Goal: Find specific fact: Find specific fact

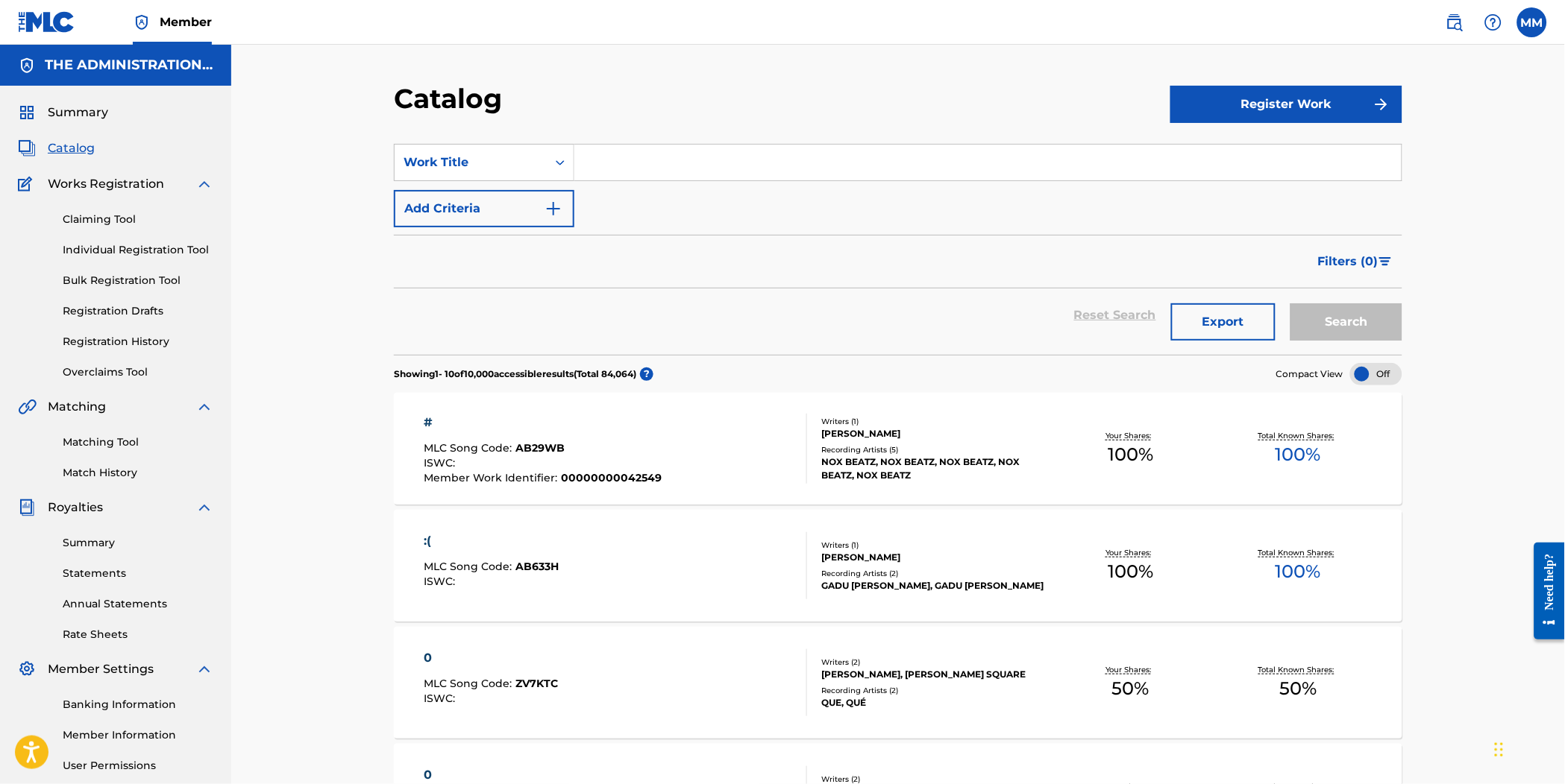
click at [1452, 31] on link at bounding box center [1453, 22] width 29 height 29
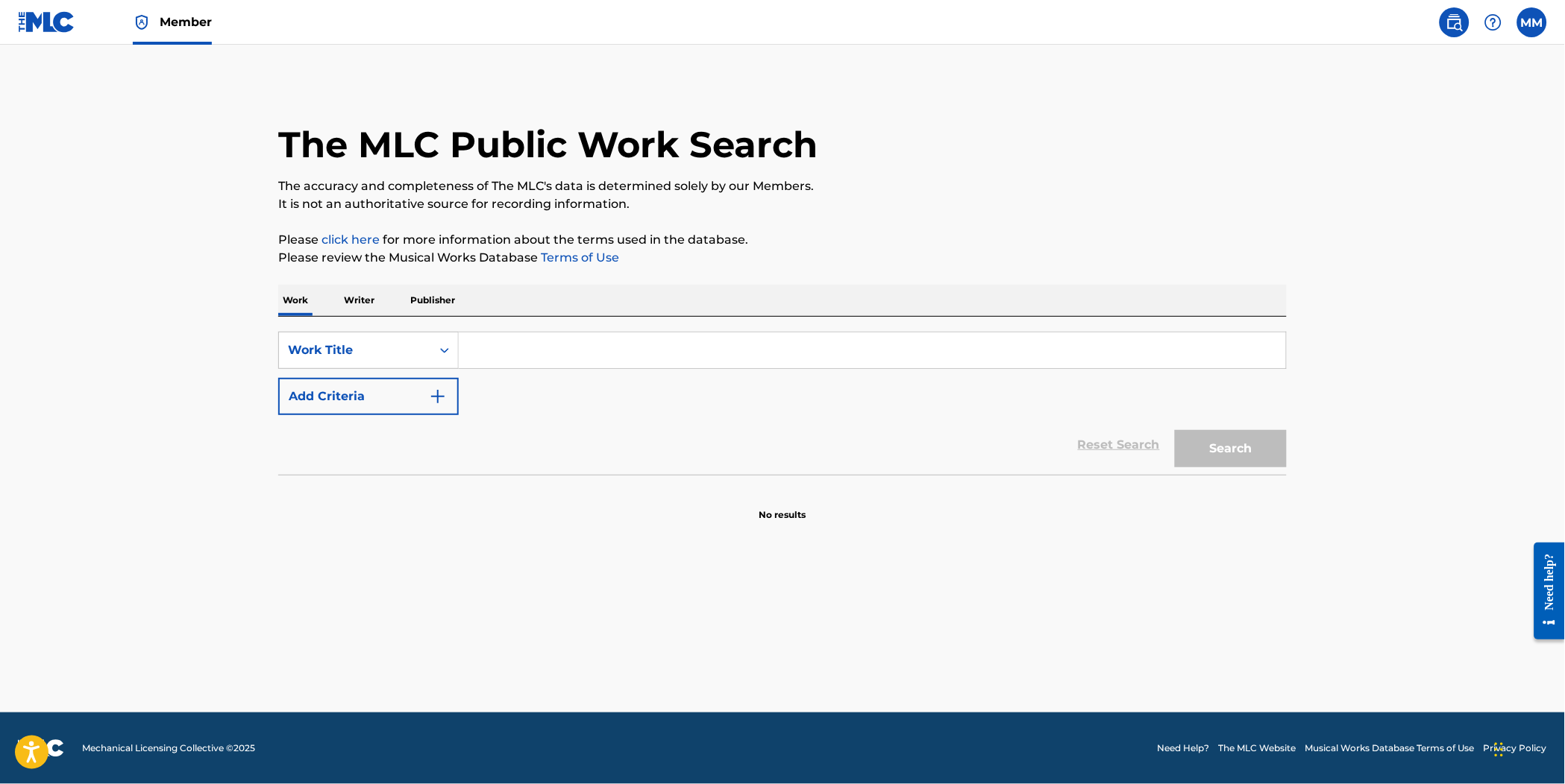
click at [406, 393] on button "Add Criteria" at bounding box center [368, 396] width 180 height 37
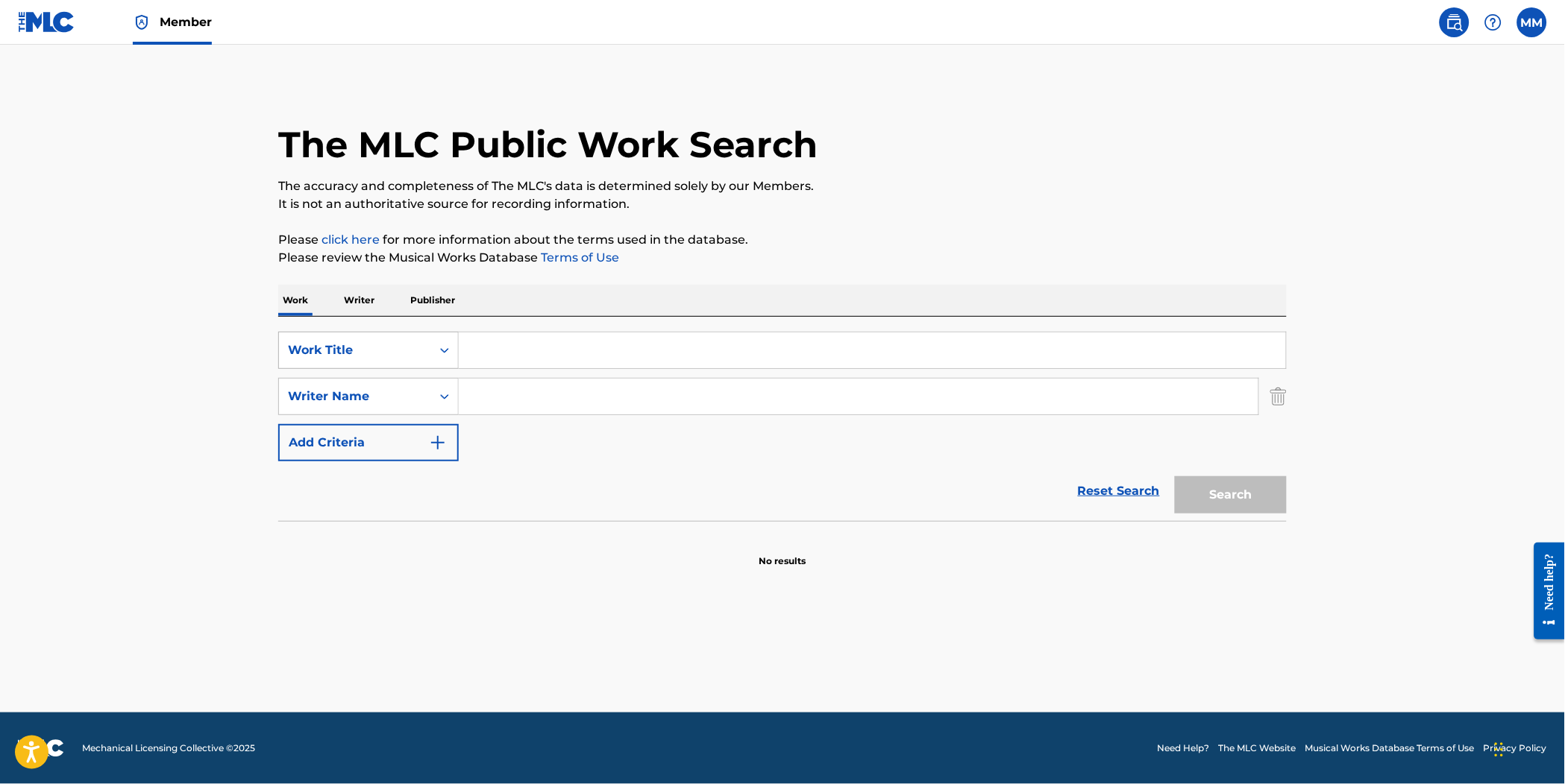
click at [381, 365] on div "Work Title" at bounding box center [368, 350] width 180 height 37
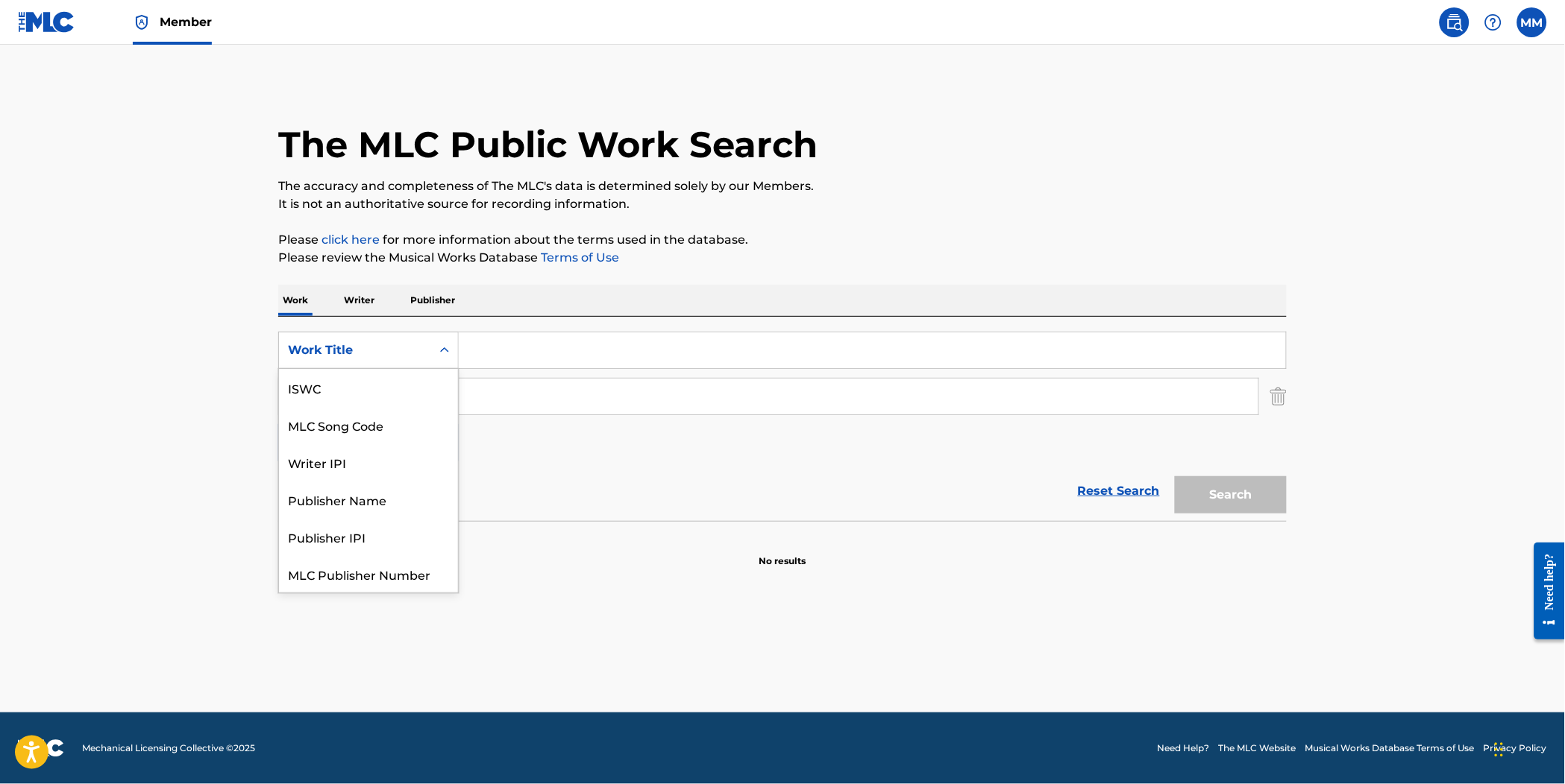
scroll to position [37, 0]
drag, startPoint x: 376, startPoint y: 397, endPoint x: 410, endPoint y: 375, distance: 40.5
click at [377, 395] on div "MLC Song Code" at bounding box center [368, 387] width 179 height 37
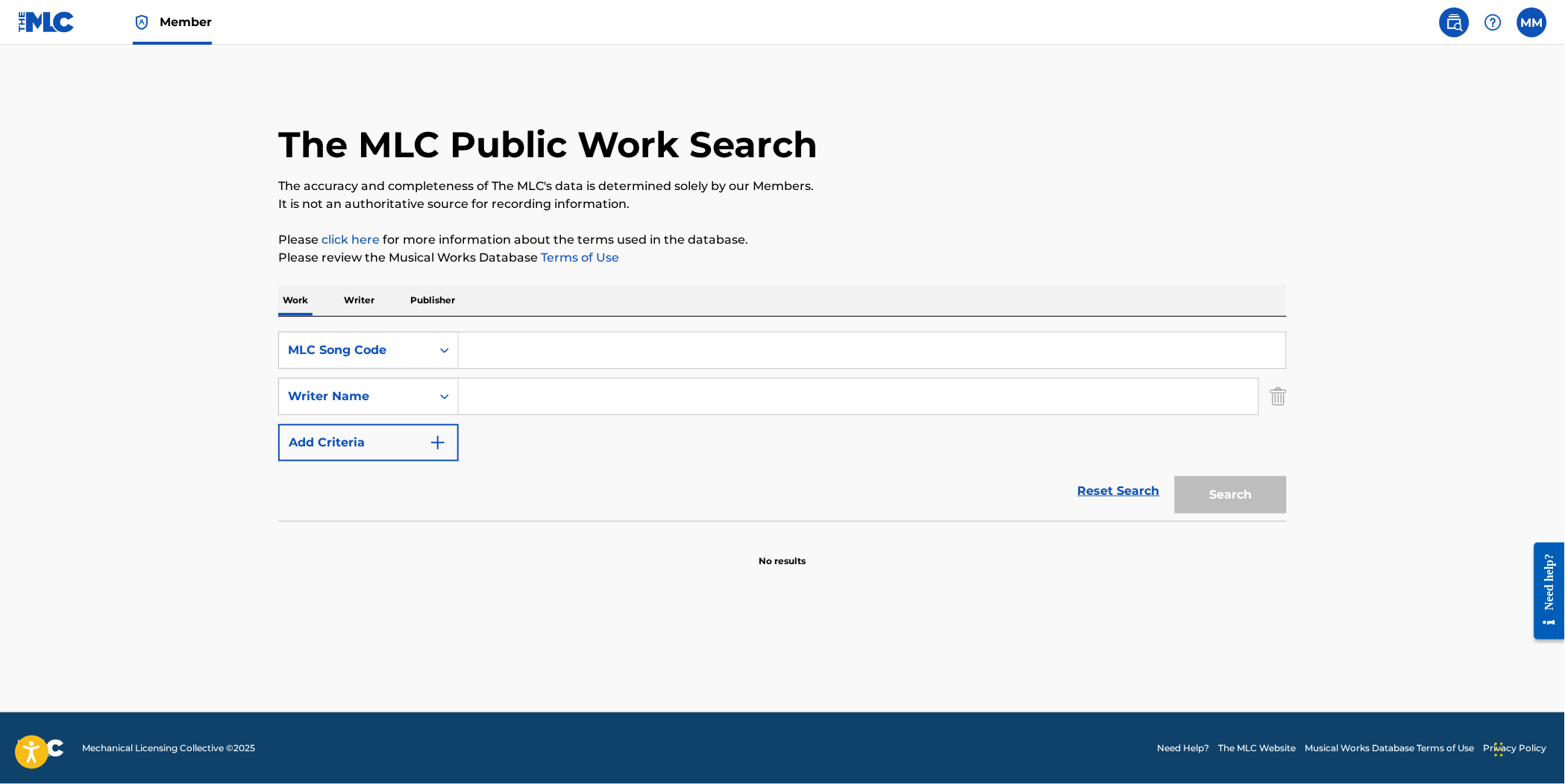
click at [505, 337] on input "Search Form" at bounding box center [873, 351] width 827 height 36
paste input "MVCC0D"
type input "MVCC0D"
click at [1282, 399] on img "Search Form" at bounding box center [1278, 396] width 16 height 37
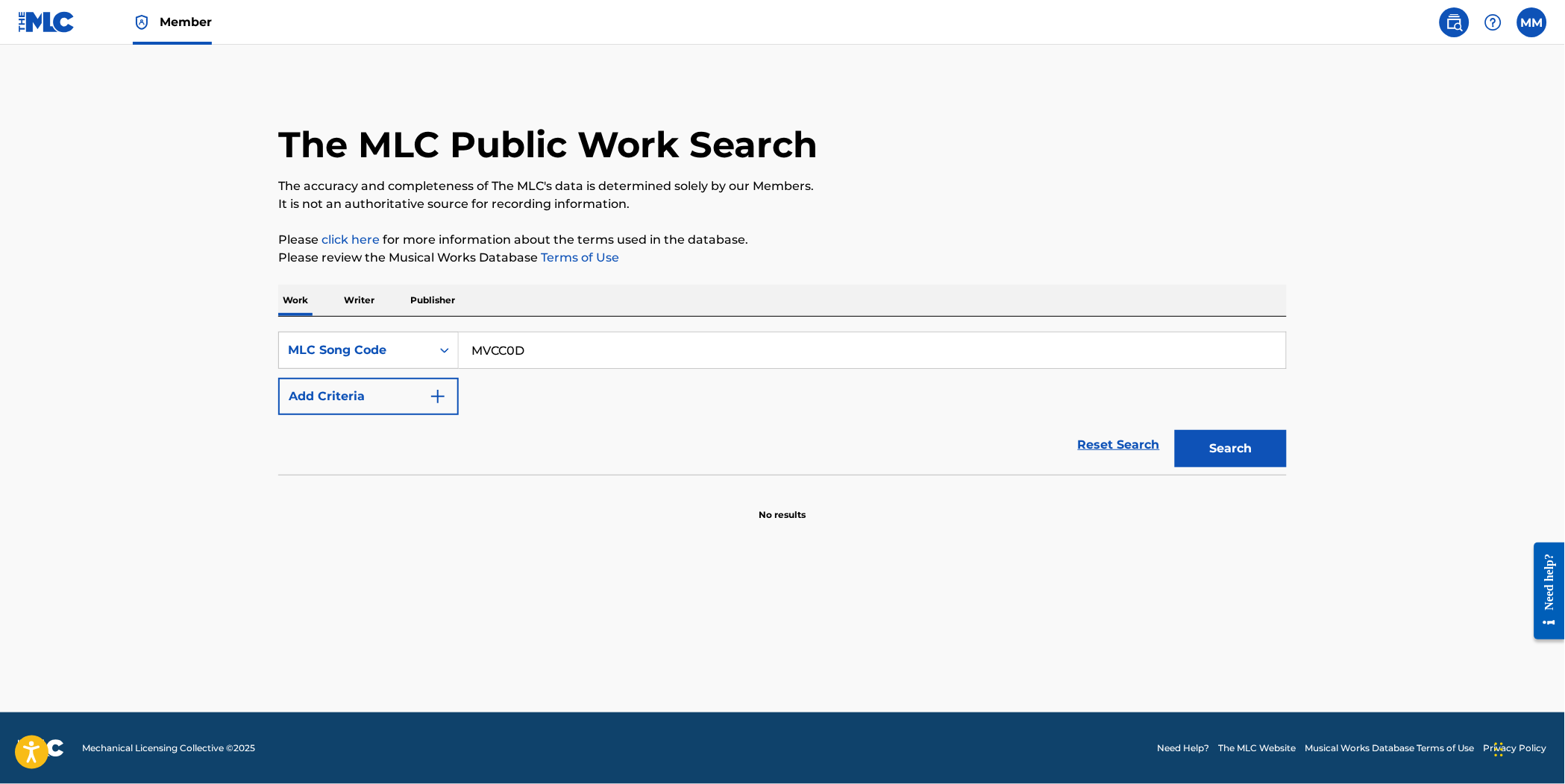
click at [1245, 459] on button "Search" at bounding box center [1230, 448] width 112 height 37
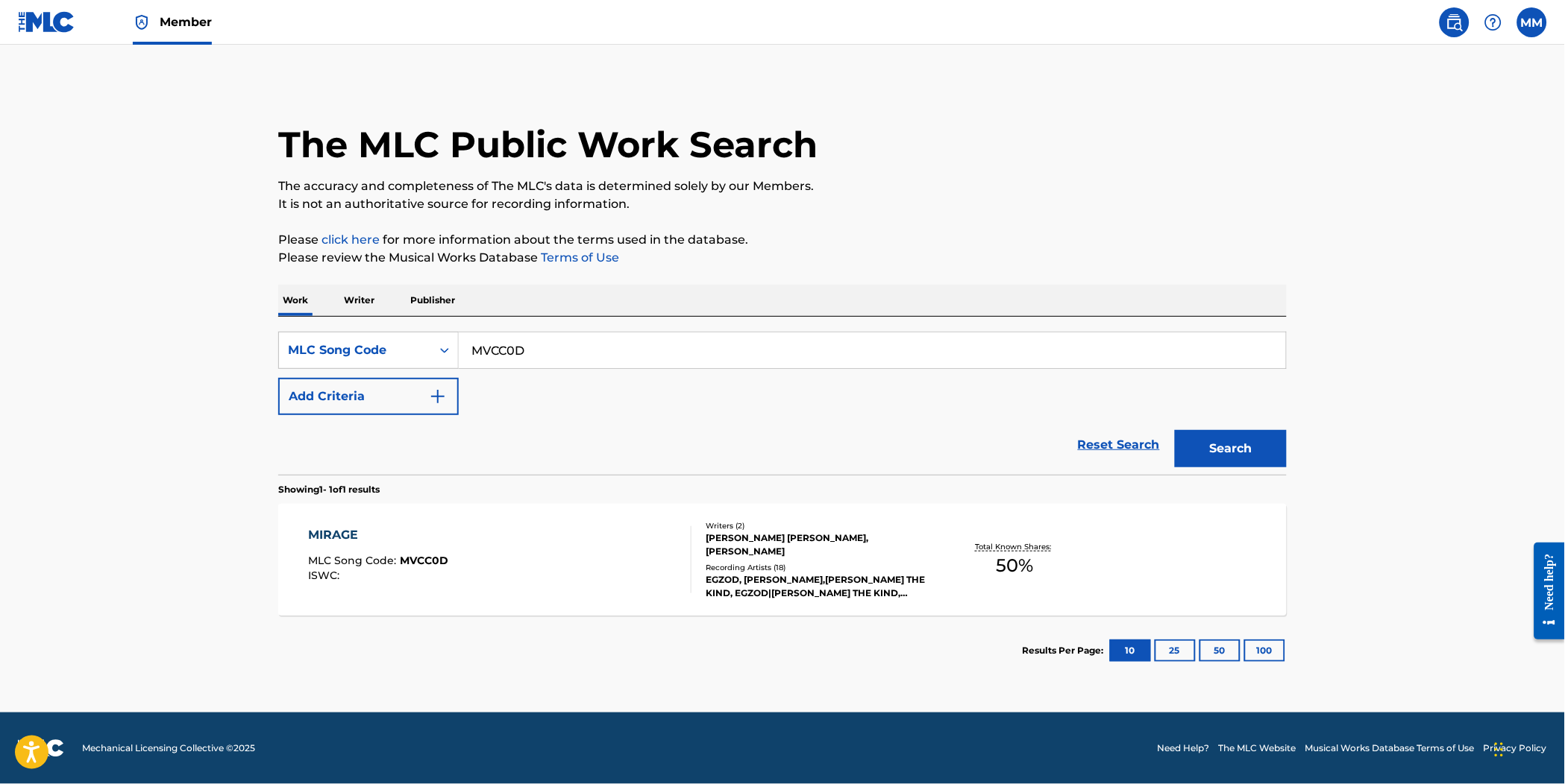
click at [573, 535] on div "MIRAGE MLC Song Code : MVCC0D ISWC :" at bounding box center [501, 559] width 383 height 67
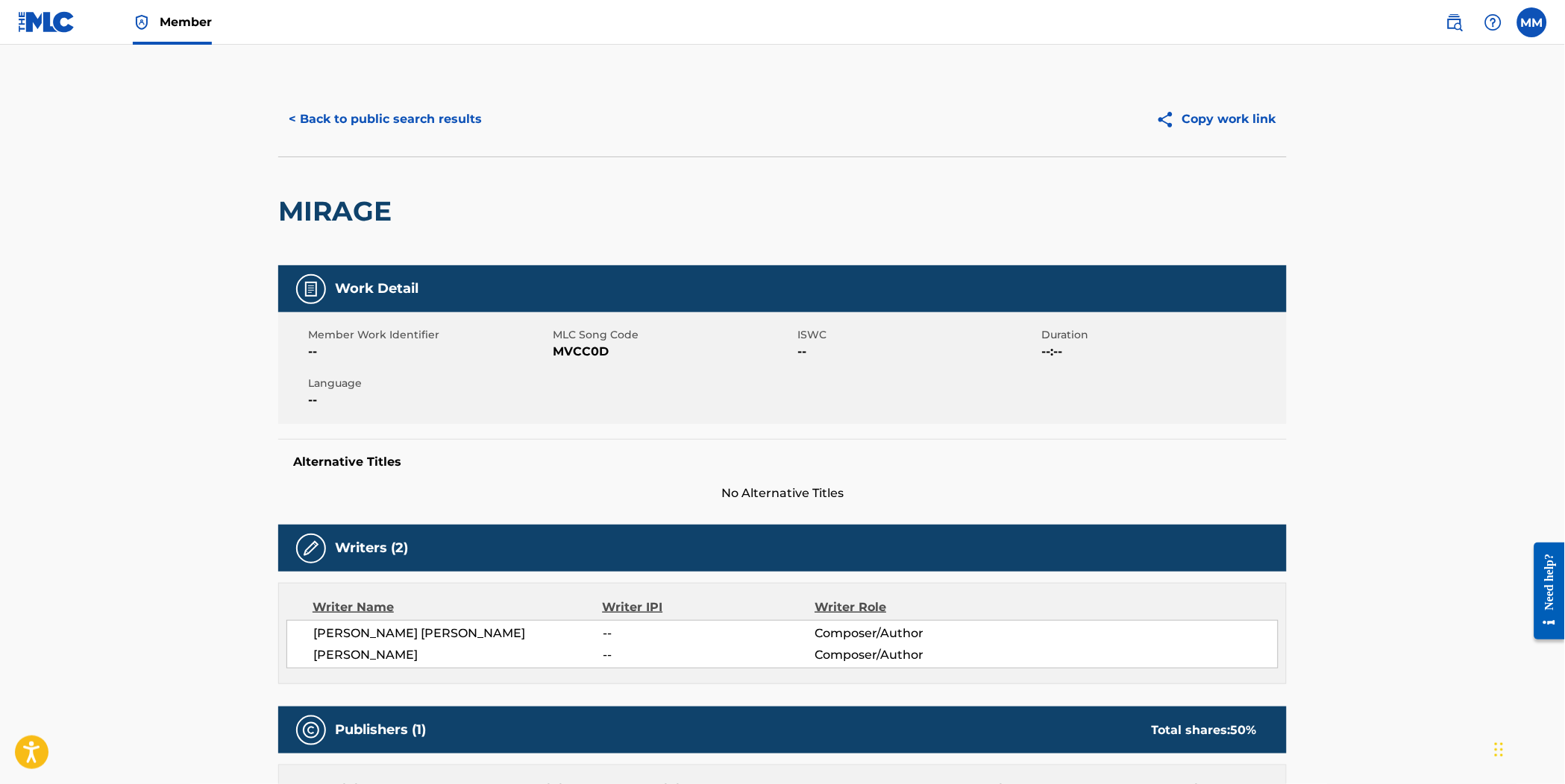
click at [389, 124] on button "< Back to public search results" at bounding box center [385, 119] width 214 height 37
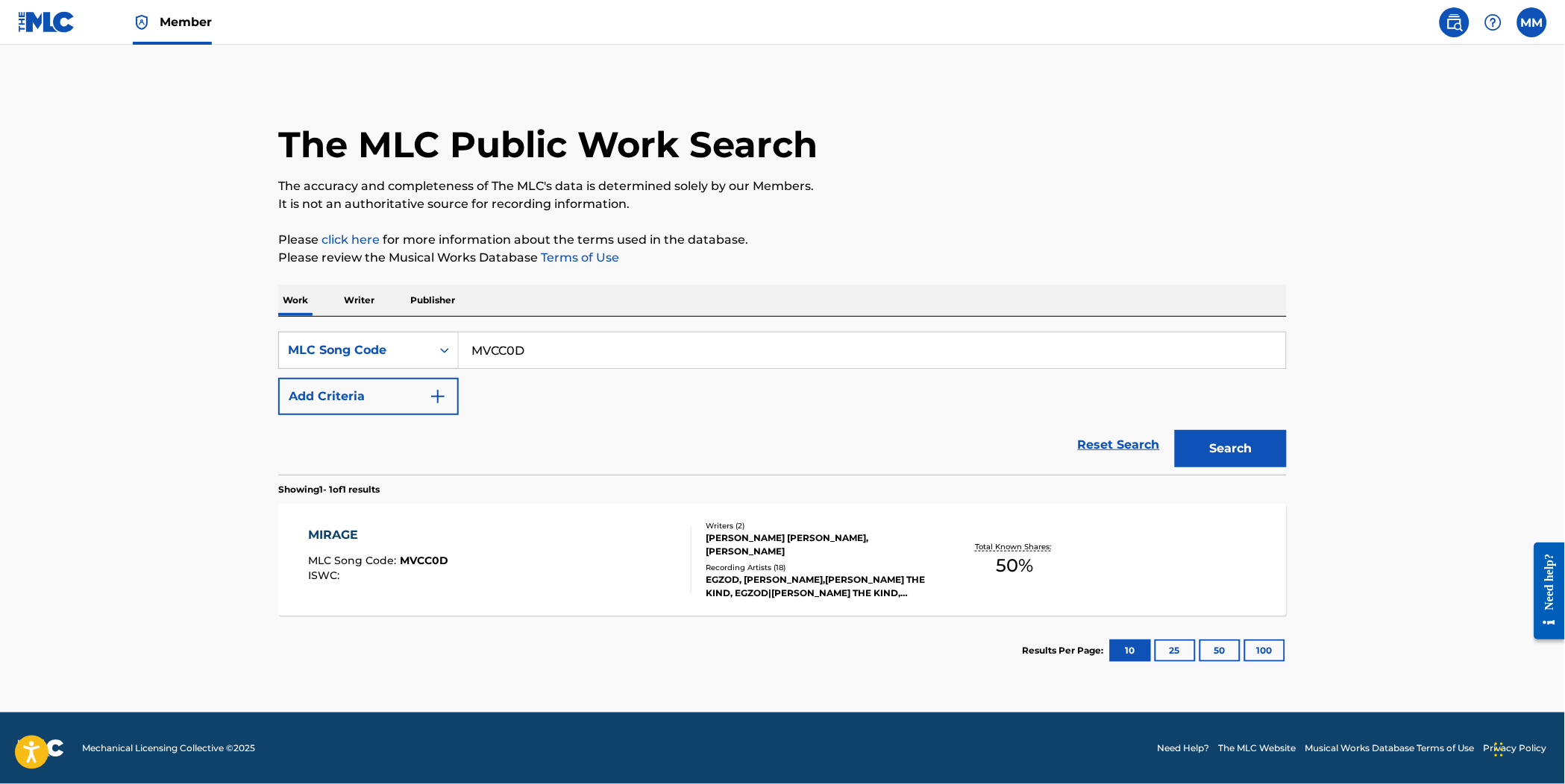
drag, startPoint x: 552, startPoint y: 356, endPoint x: 323, endPoint y: 315, distance: 232.6
click at [326, 314] on div "Work Writer Publisher SearchWithCriteria855c6cc9-c6bc-4252-b006-4f599d40f3f5 ML…" at bounding box center [782, 484] width 1008 height 401
paste input "PJ4F4H"
type input "PJ4F4H"
click at [1202, 445] on button "Search" at bounding box center [1230, 448] width 112 height 37
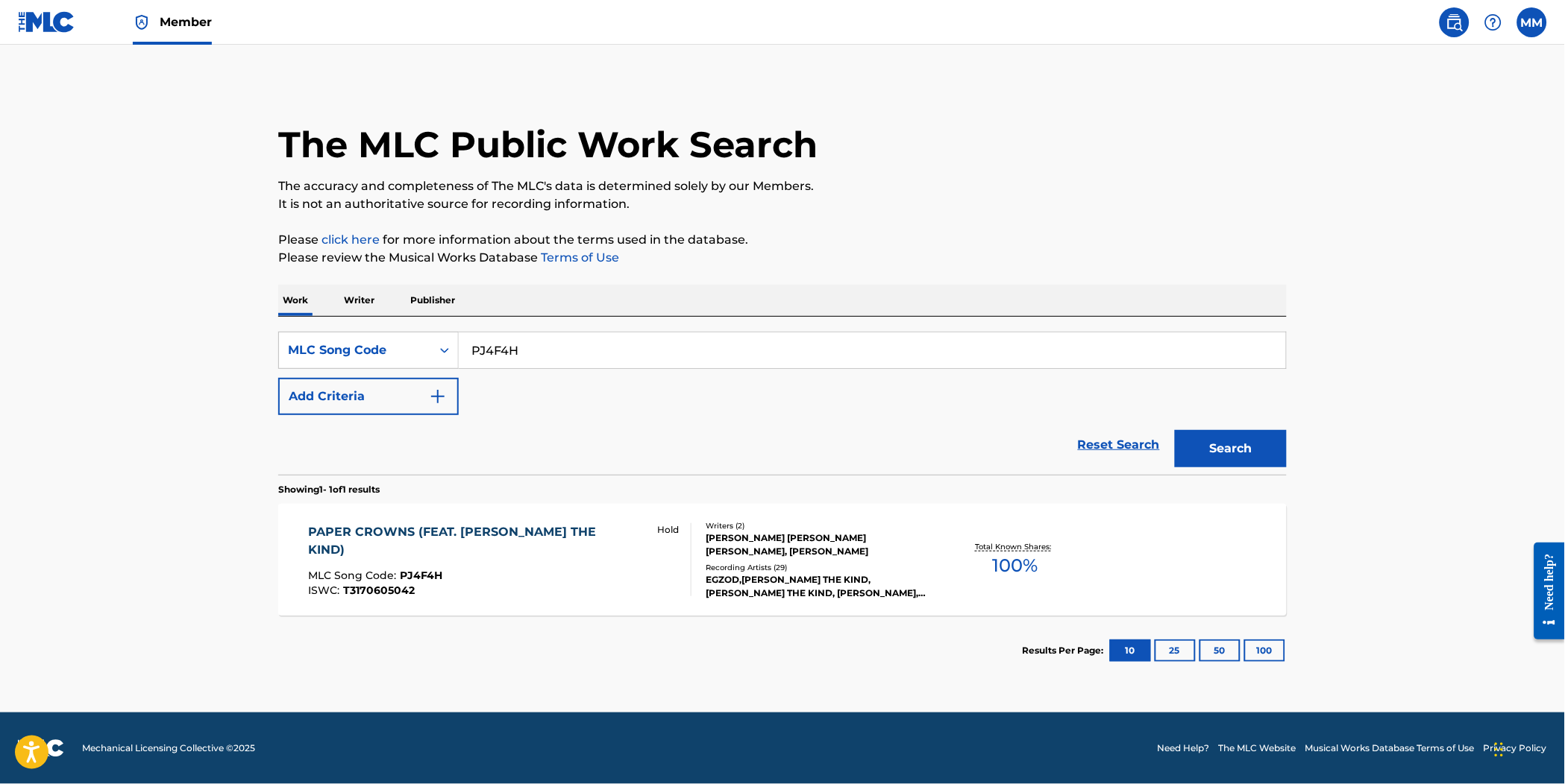
click at [354, 569] on span "MLC Song Code :" at bounding box center [355, 575] width 92 height 13
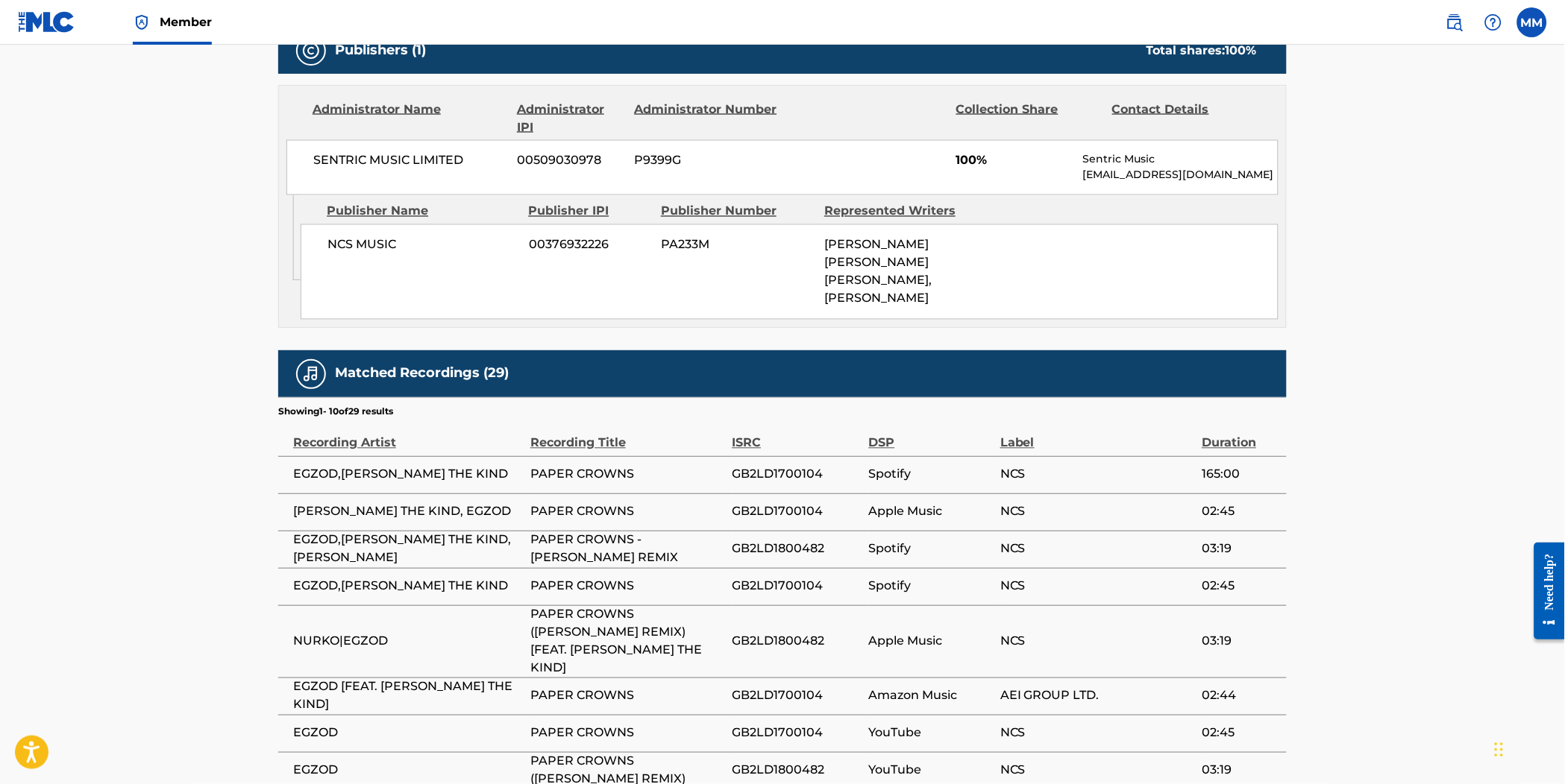
scroll to position [579, 0]
